Goal: Complete application form

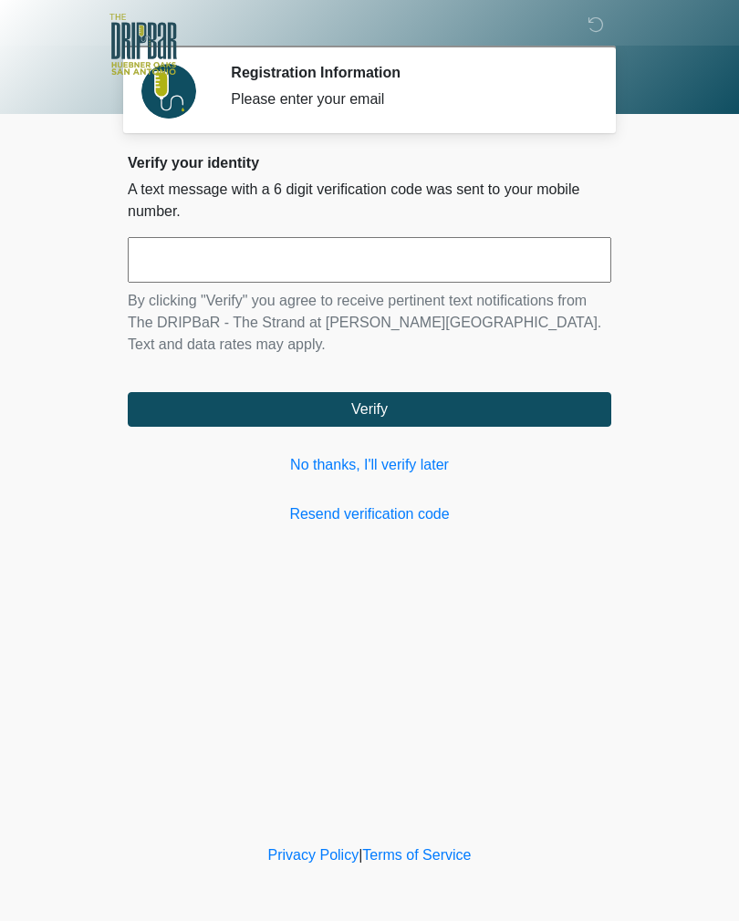
click at [305, 271] on input "text" at bounding box center [369, 260] width 483 height 46
type input "******"
click at [447, 399] on button "Verify" at bounding box center [369, 409] width 483 height 35
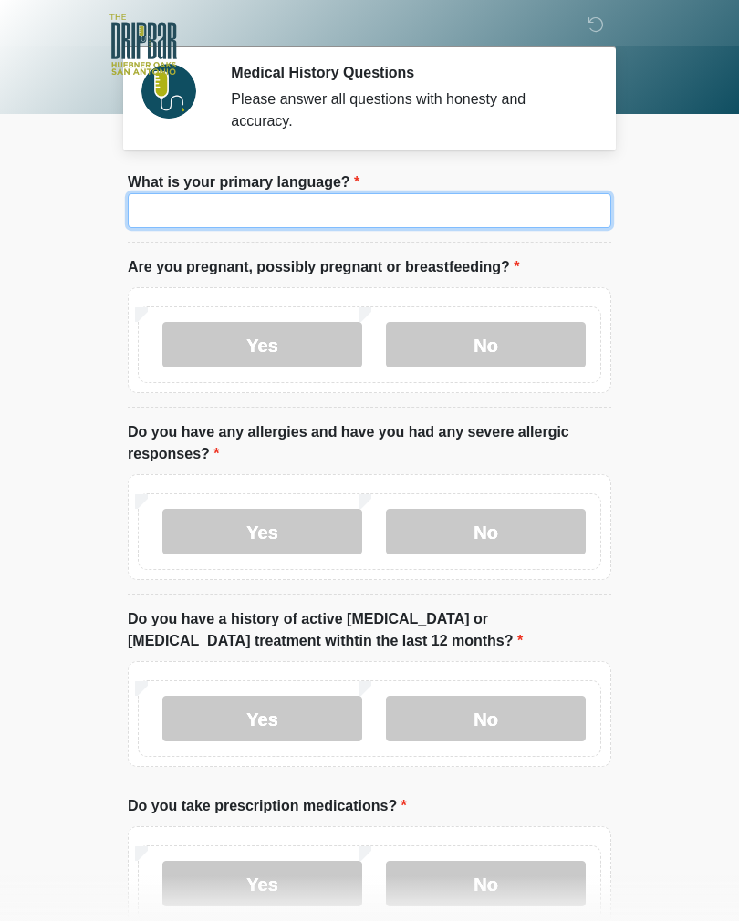
click at [428, 202] on input "What is your primary language?" at bounding box center [369, 210] width 483 height 35
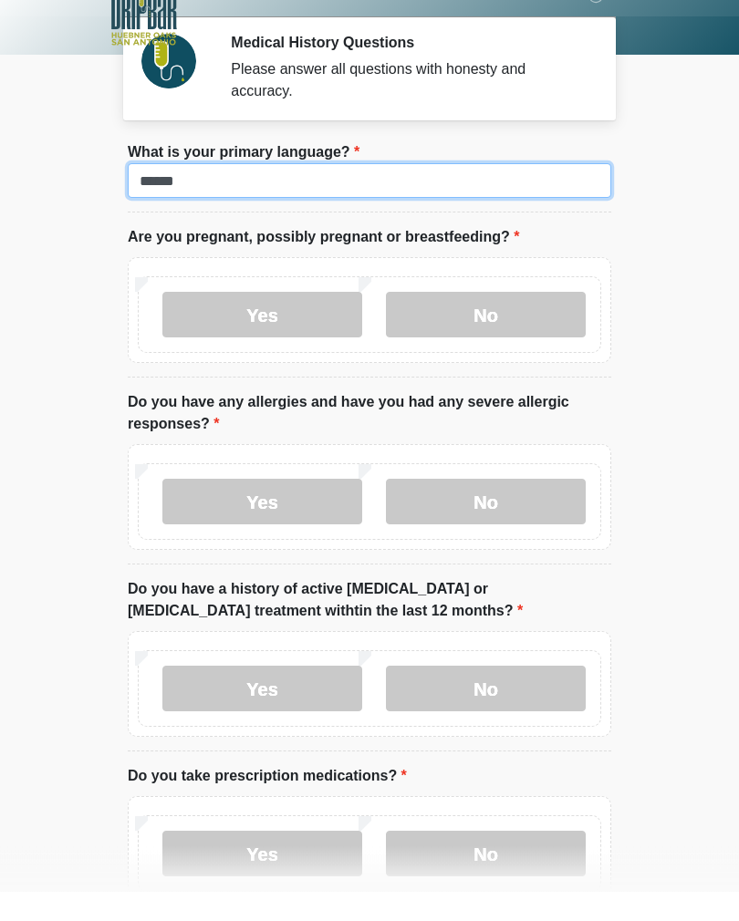
type input "******"
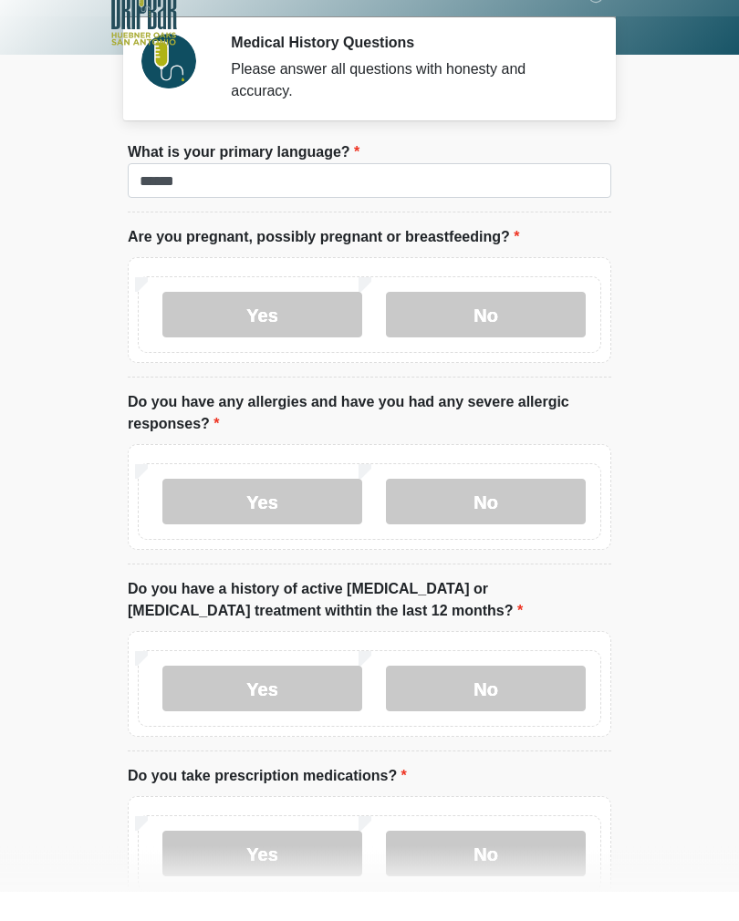
click at [536, 509] on label "No" at bounding box center [486, 532] width 200 height 46
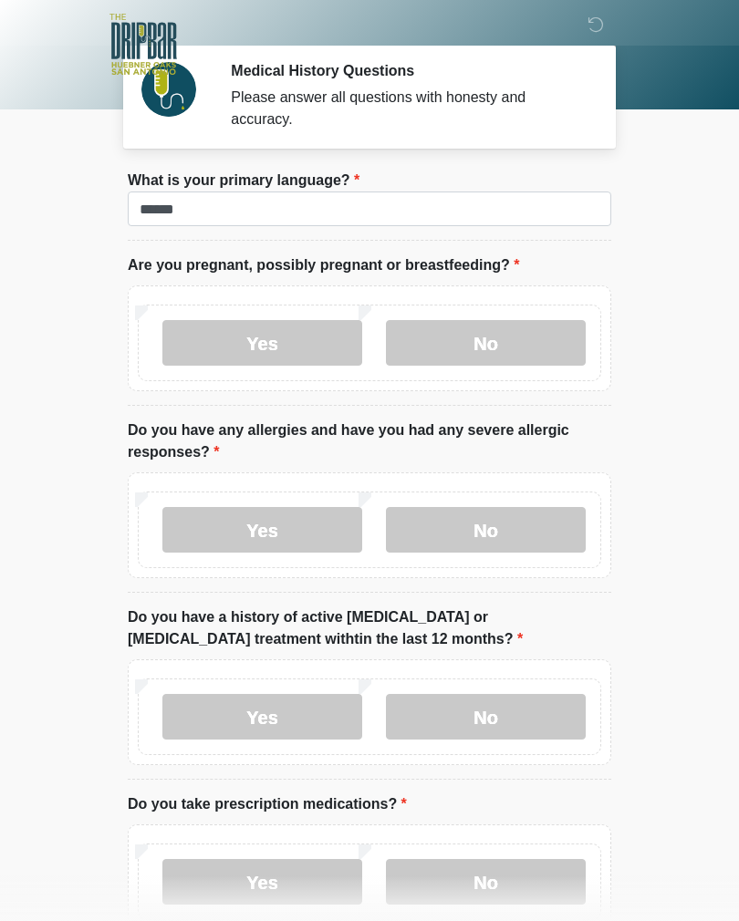
scroll to position [1, 0]
click at [738, 188] on body "‎ ‎ ‎ ‎ Medical History Questions Please answer all questions with honesty and …" at bounding box center [369, 459] width 739 height 921
click at [529, 350] on label "No" at bounding box center [486, 344] width 200 height 46
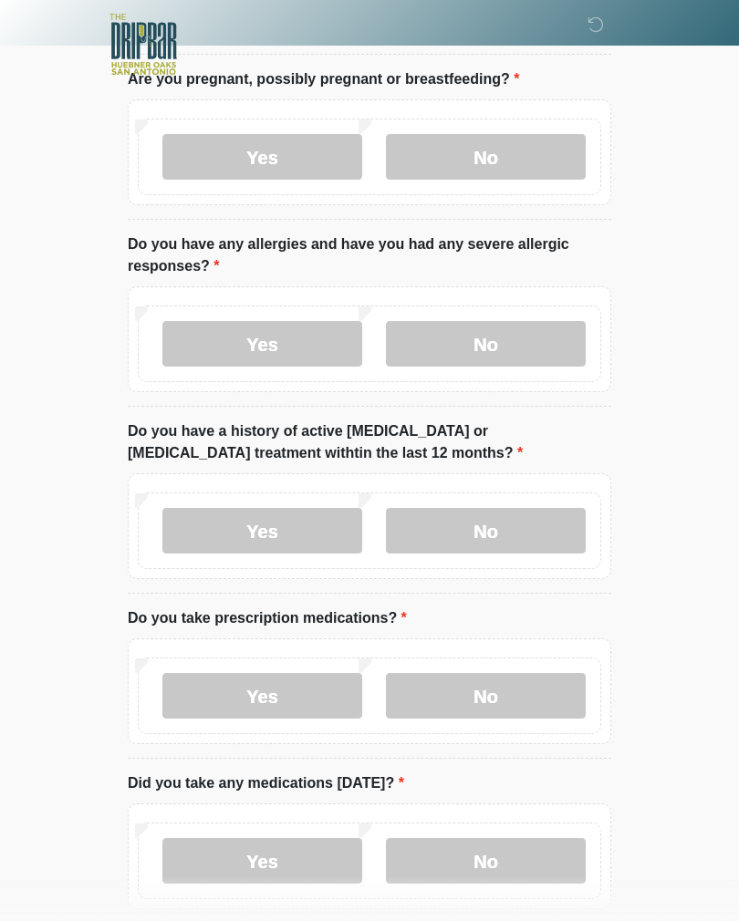
scroll to position [190, 0]
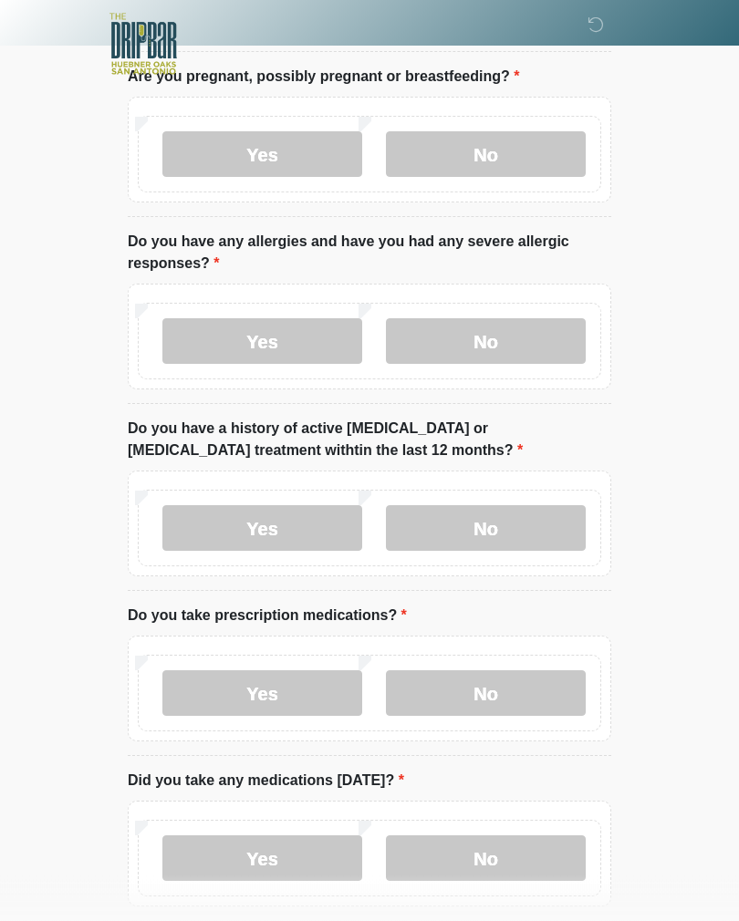
click at [517, 526] on label "No" at bounding box center [486, 529] width 200 height 46
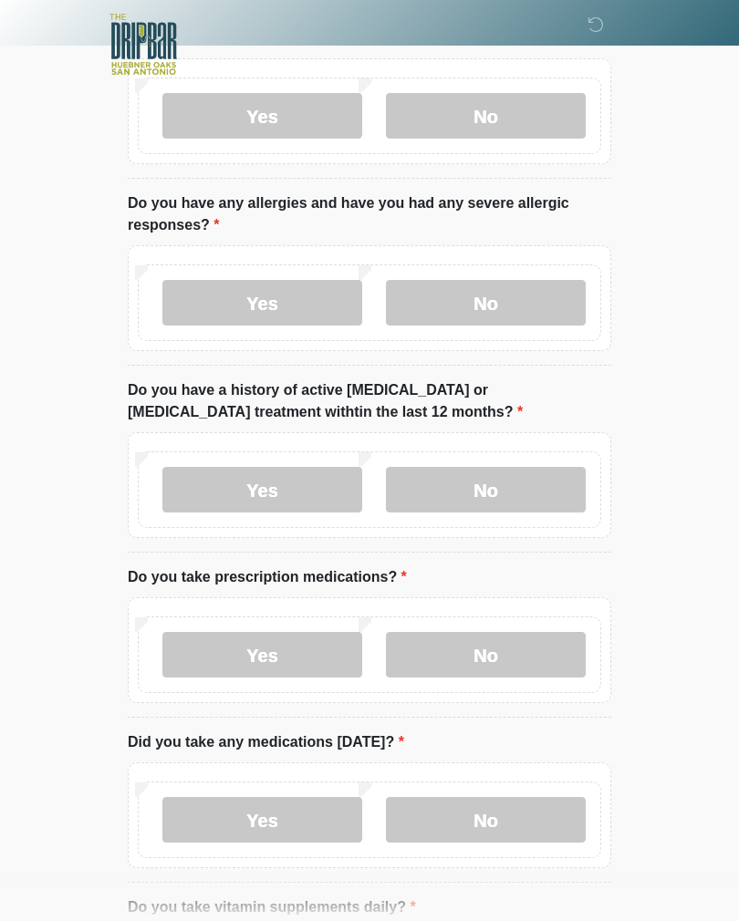
scroll to position [350, 0]
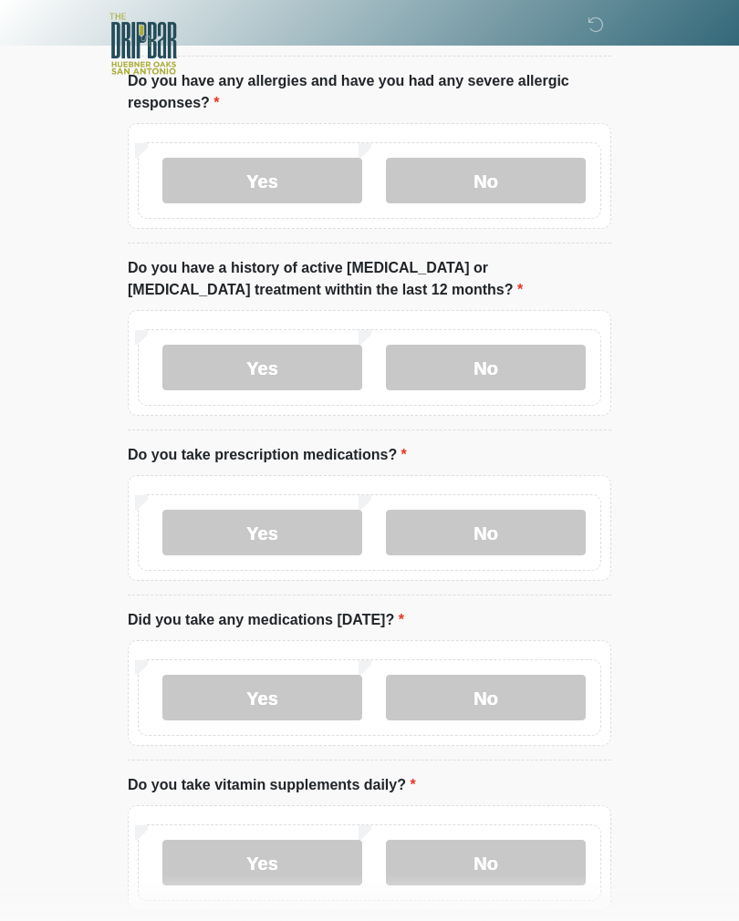
click at [541, 522] on label "No" at bounding box center [486, 534] width 200 height 46
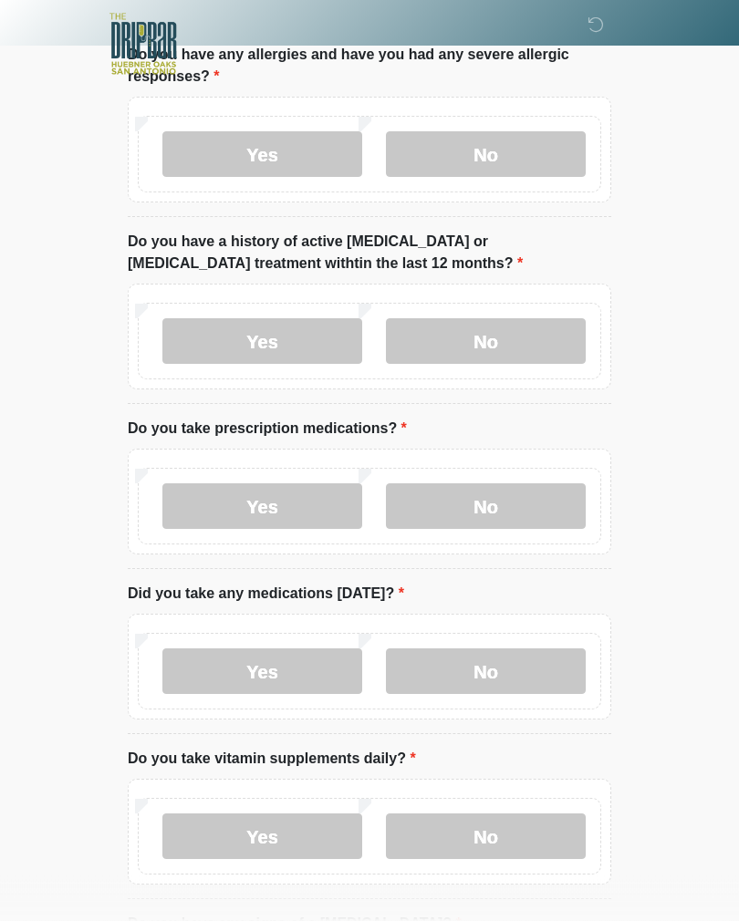
scroll to position [464, 0]
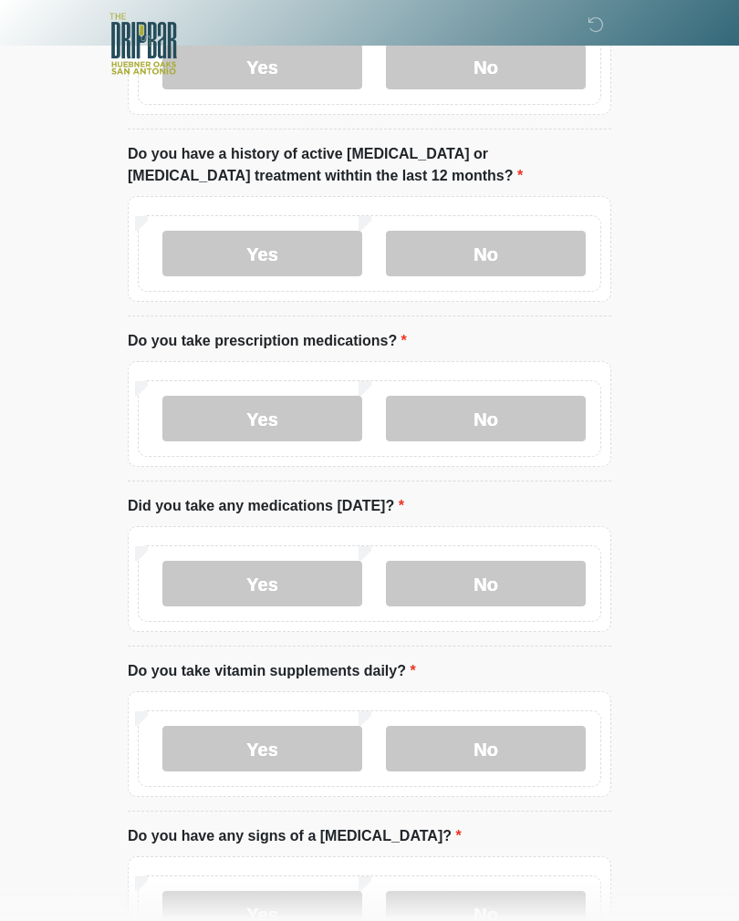
click at [540, 574] on label "No" at bounding box center [486, 585] width 200 height 46
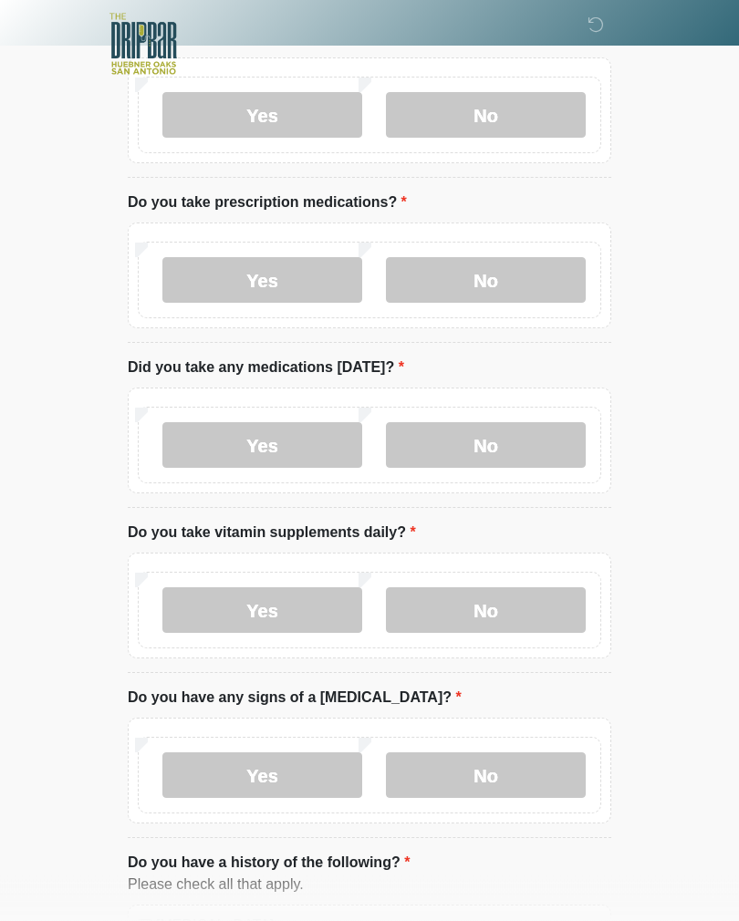
scroll to position [604, 0]
click at [543, 598] on label "No" at bounding box center [486, 610] width 200 height 46
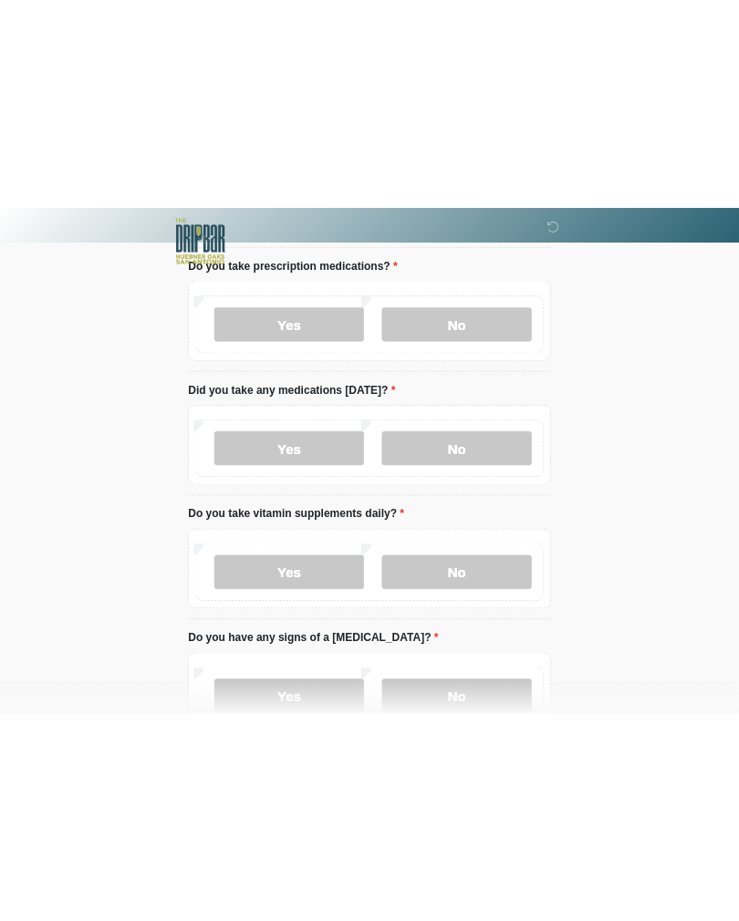
scroll to position [605, 0]
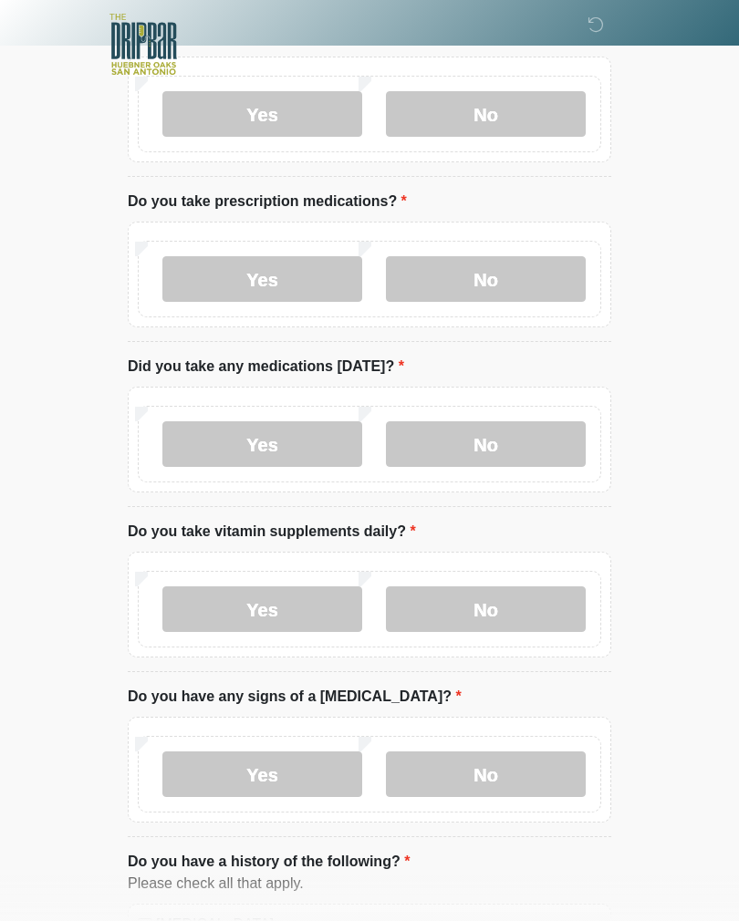
click at [268, 607] on label "Yes" at bounding box center [262, 609] width 200 height 46
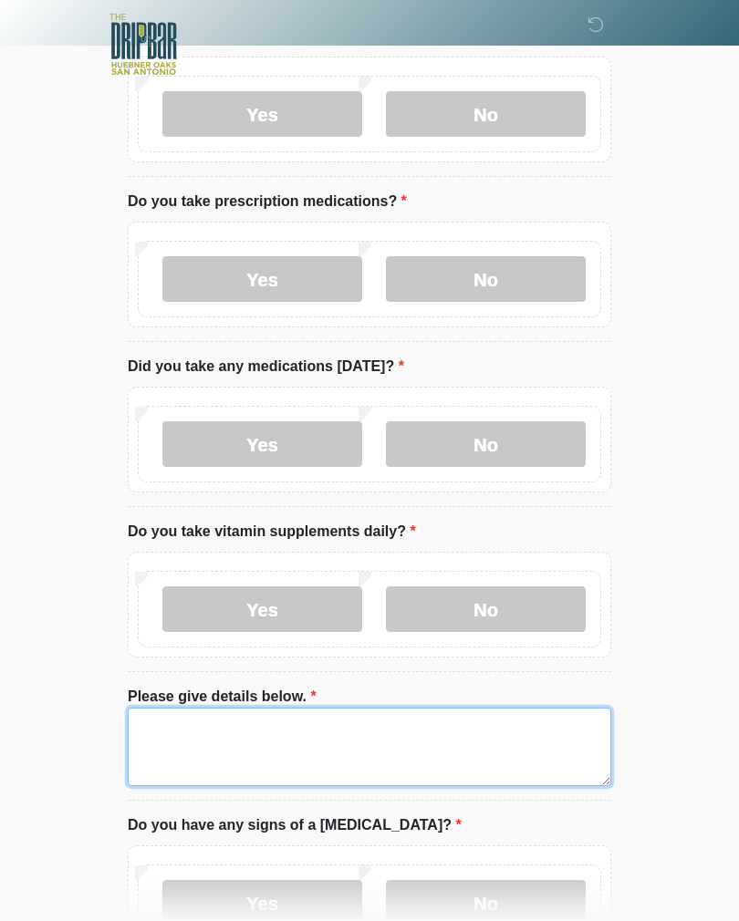
click at [320, 736] on textarea "Please give details below." at bounding box center [369, 747] width 483 height 78
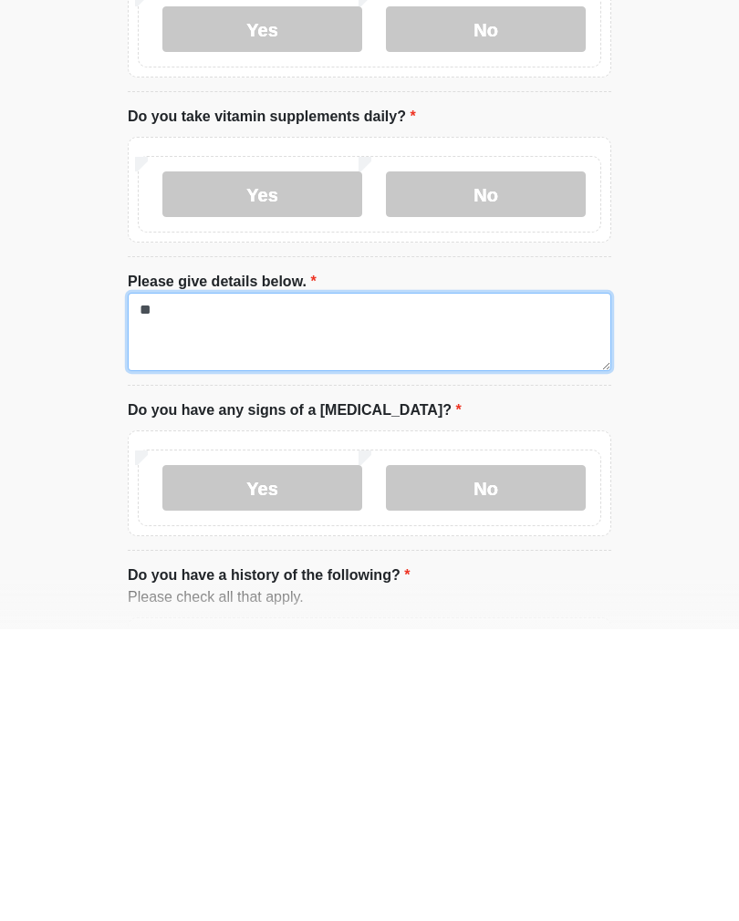
type textarea "*"
click at [415, 585] on textarea "**********" at bounding box center [369, 624] width 483 height 78
type textarea "**********"
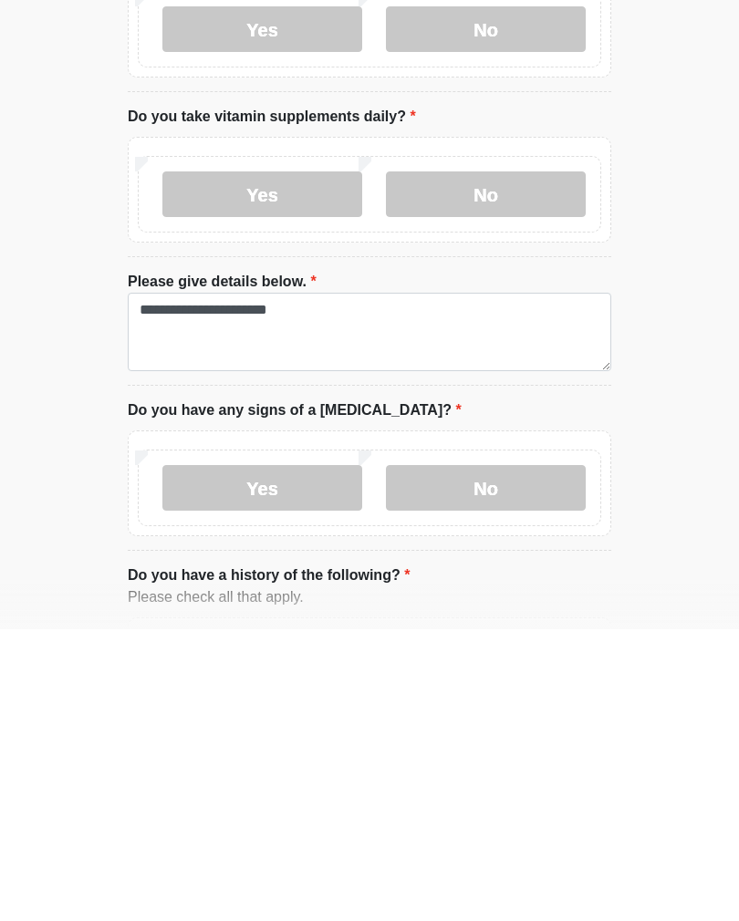
click at [516, 757] on label "No" at bounding box center [486, 780] width 200 height 46
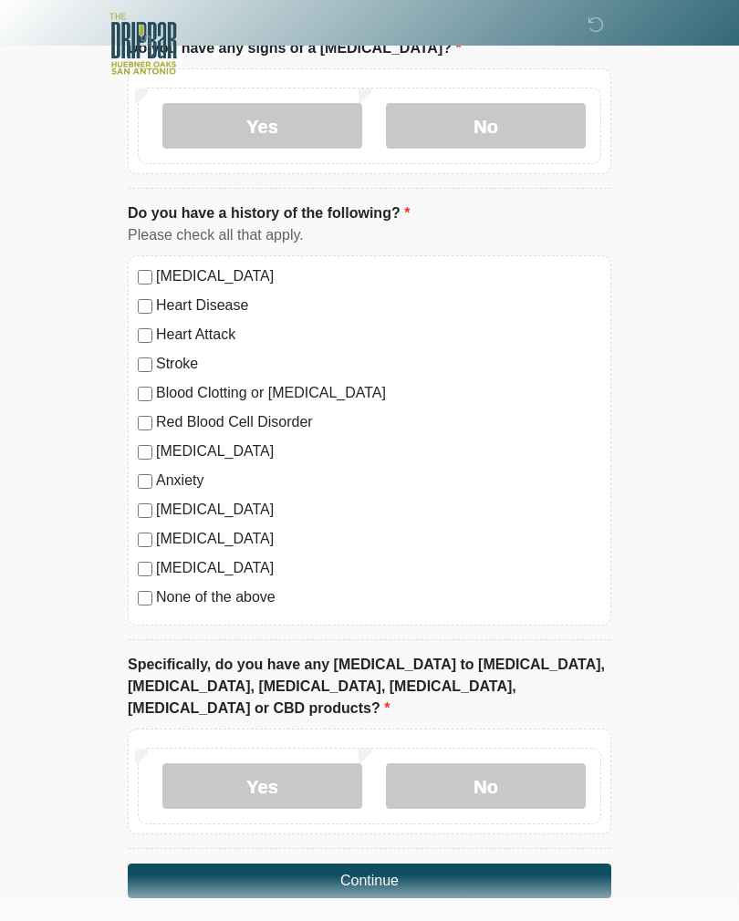
scroll to position [1403, 0]
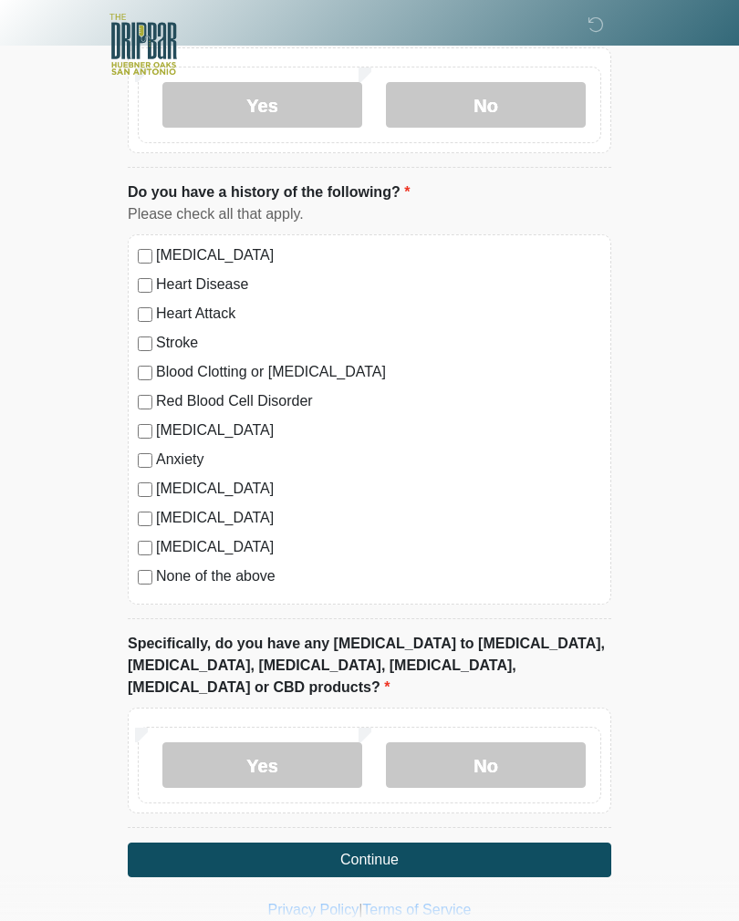
click at [524, 742] on label "No" at bounding box center [486, 765] width 200 height 46
click at [149, 843] on button "Continue" at bounding box center [369, 860] width 483 height 35
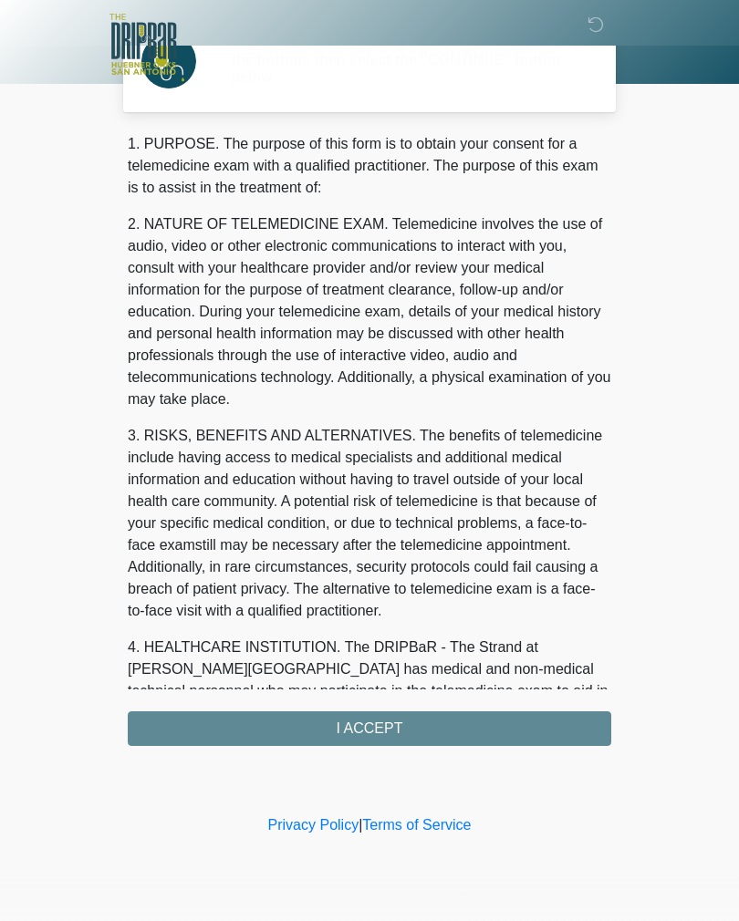
scroll to position [0, 0]
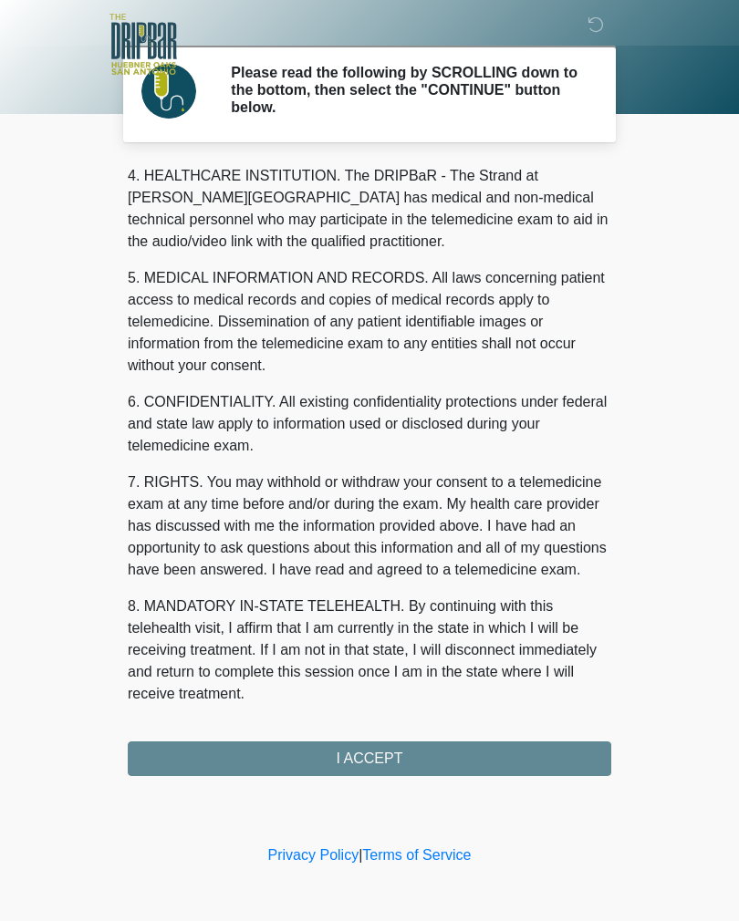
click at [449, 758] on div "1. PURPOSE. The purpose of this form is to obtain your consent for a telemedici…" at bounding box center [369, 469] width 483 height 613
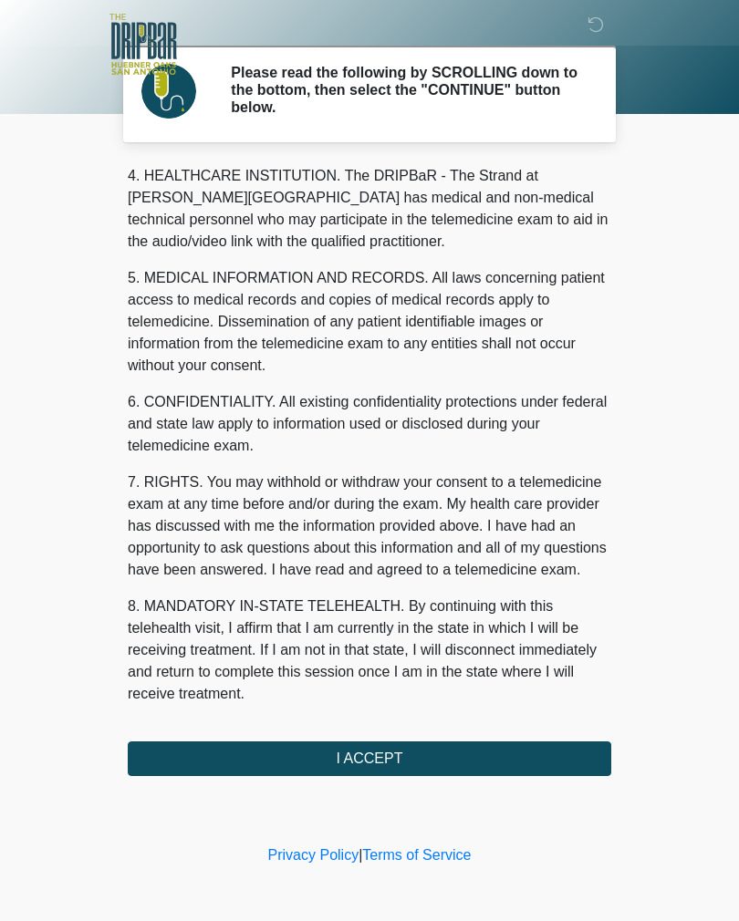
click at [544, 770] on button "I ACCEPT" at bounding box center [369, 758] width 483 height 35
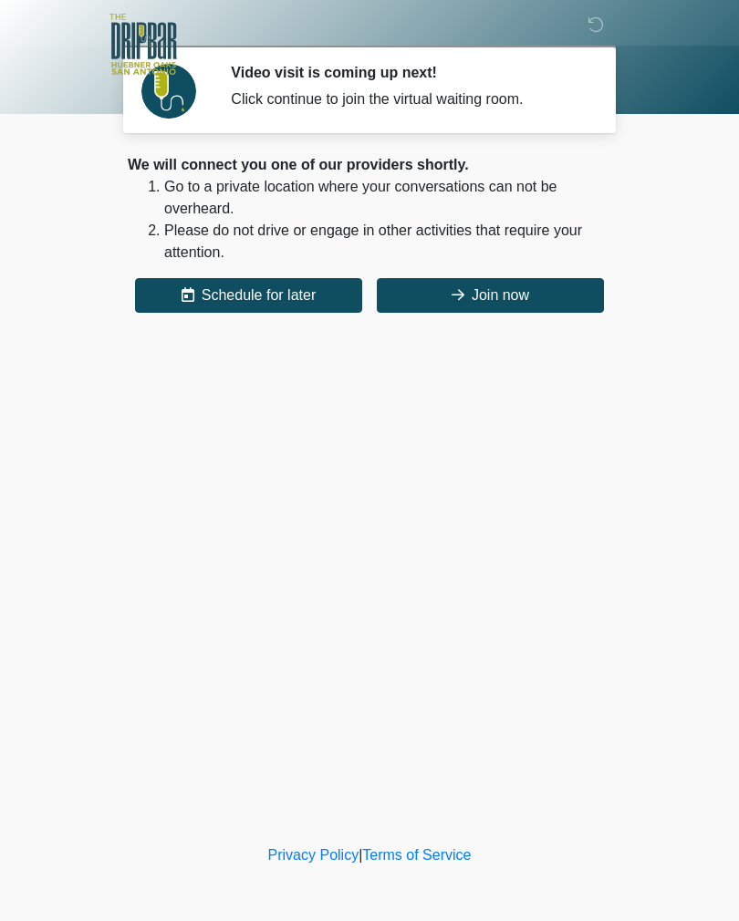
click at [536, 306] on button "Join now" at bounding box center [490, 295] width 227 height 35
